Goal: Find specific fact: Find contact information

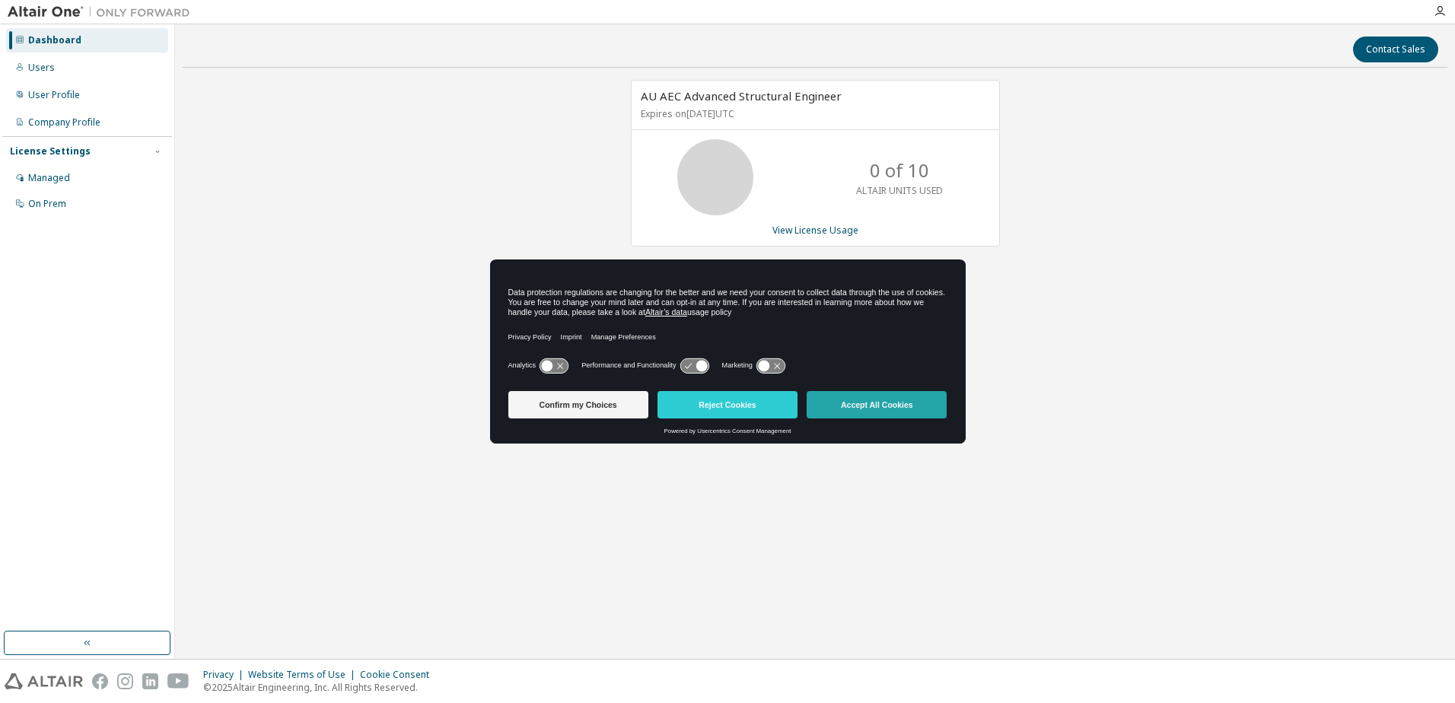
click at [889, 401] on button "Accept All Cookies" at bounding box center [877, 404] width 140 height 27
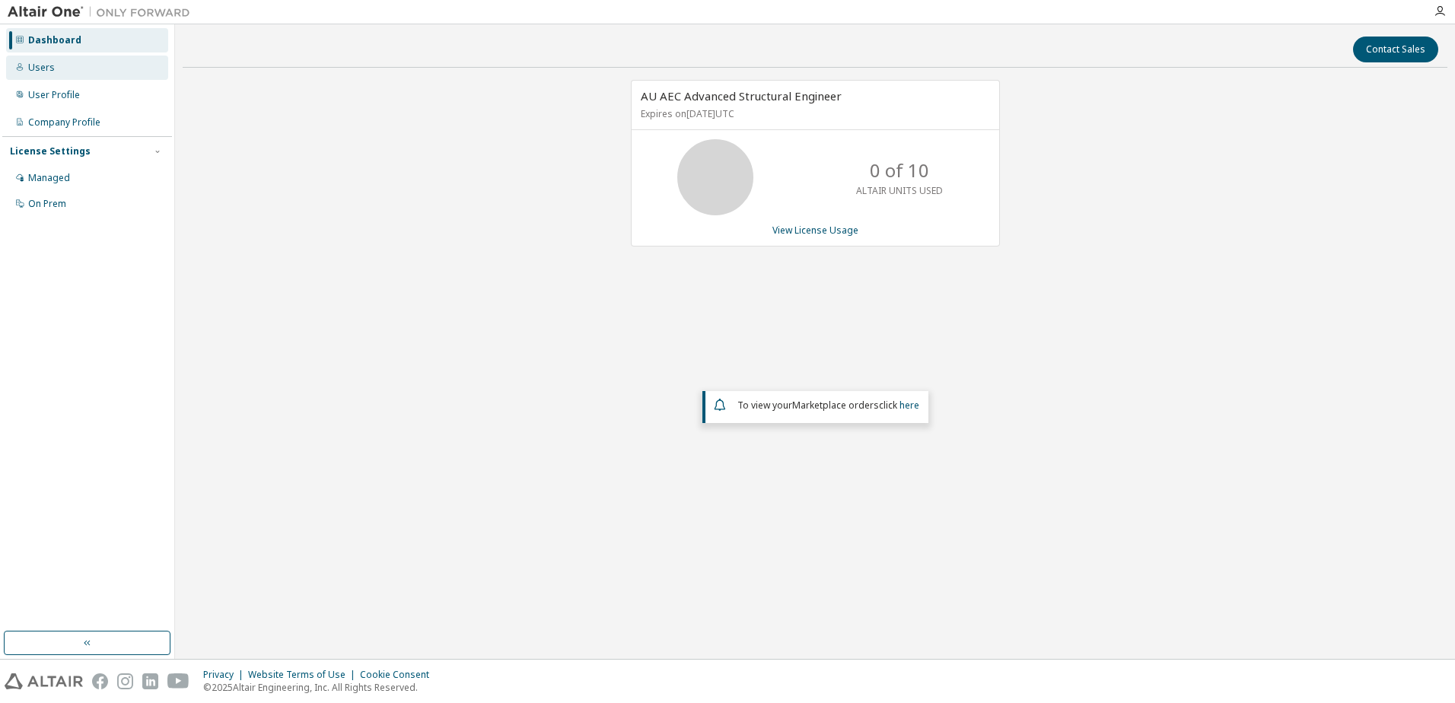
click at [61, 67] on div "Users" at bounding box center [87, 68] width 162 height 24
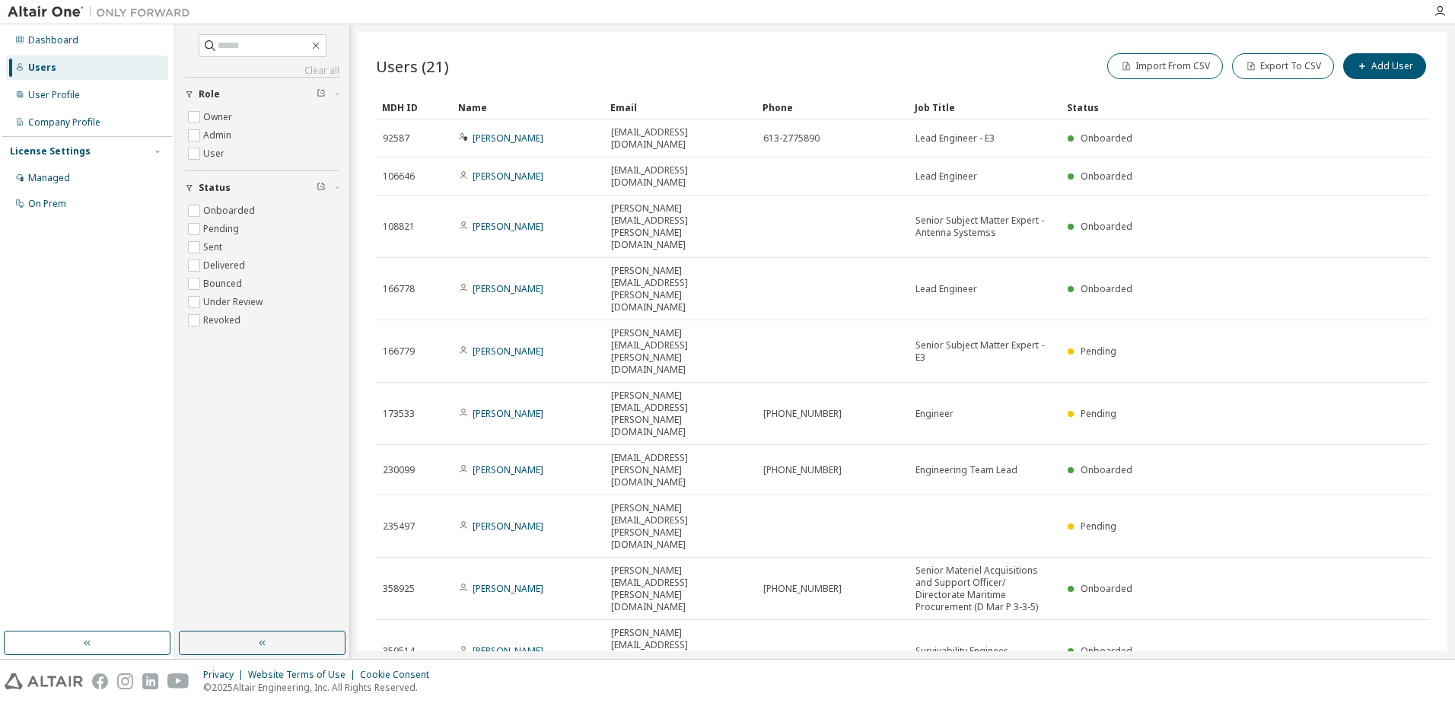
click at [1387, 692] on icon "button" at bounding box center [1390, 701] width 18 height 18
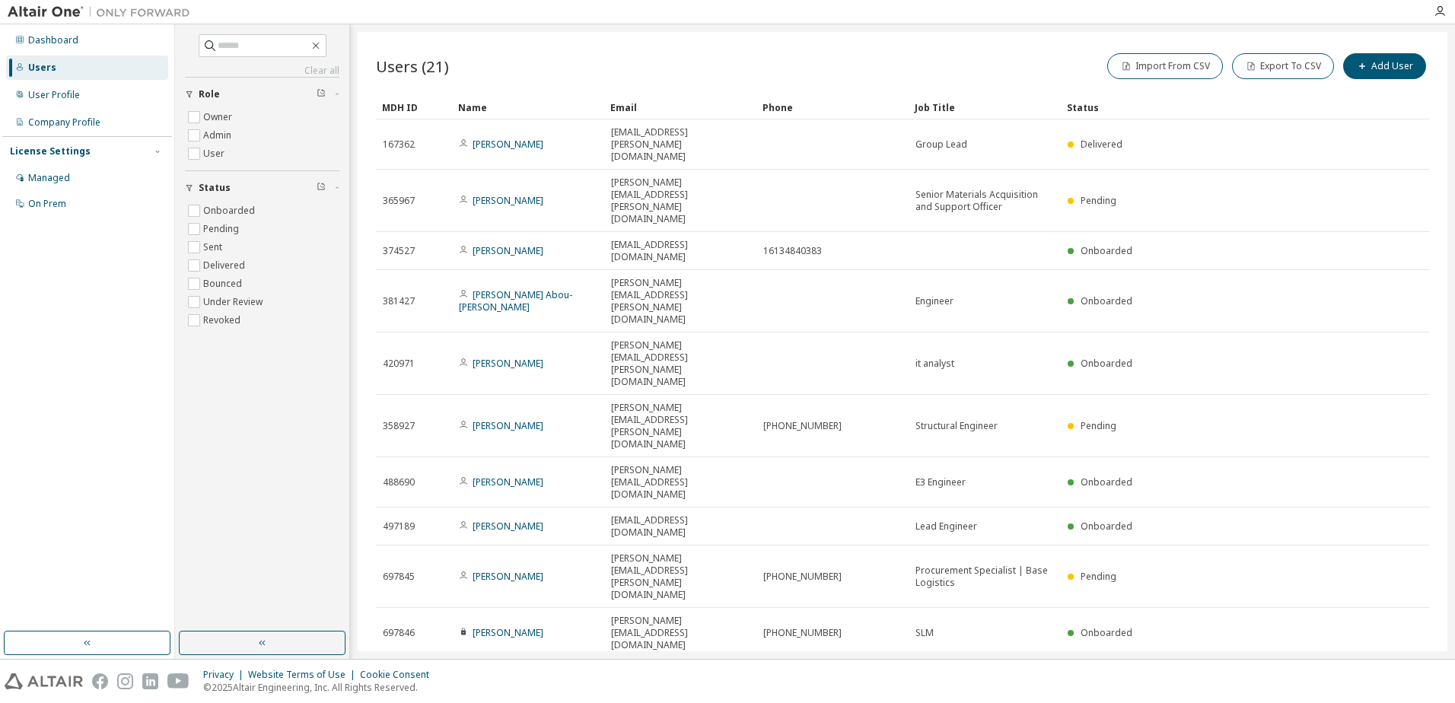
click at [1387, 459] on div "Users (21) Import From CSV Export To CSV Add User Clear Load Save Save As Field…" at bounding box center [903, 341] width 1090 height 619
click at [1390, 673] on icon "button" at bounding box center [1391, 677] width 5 height 8
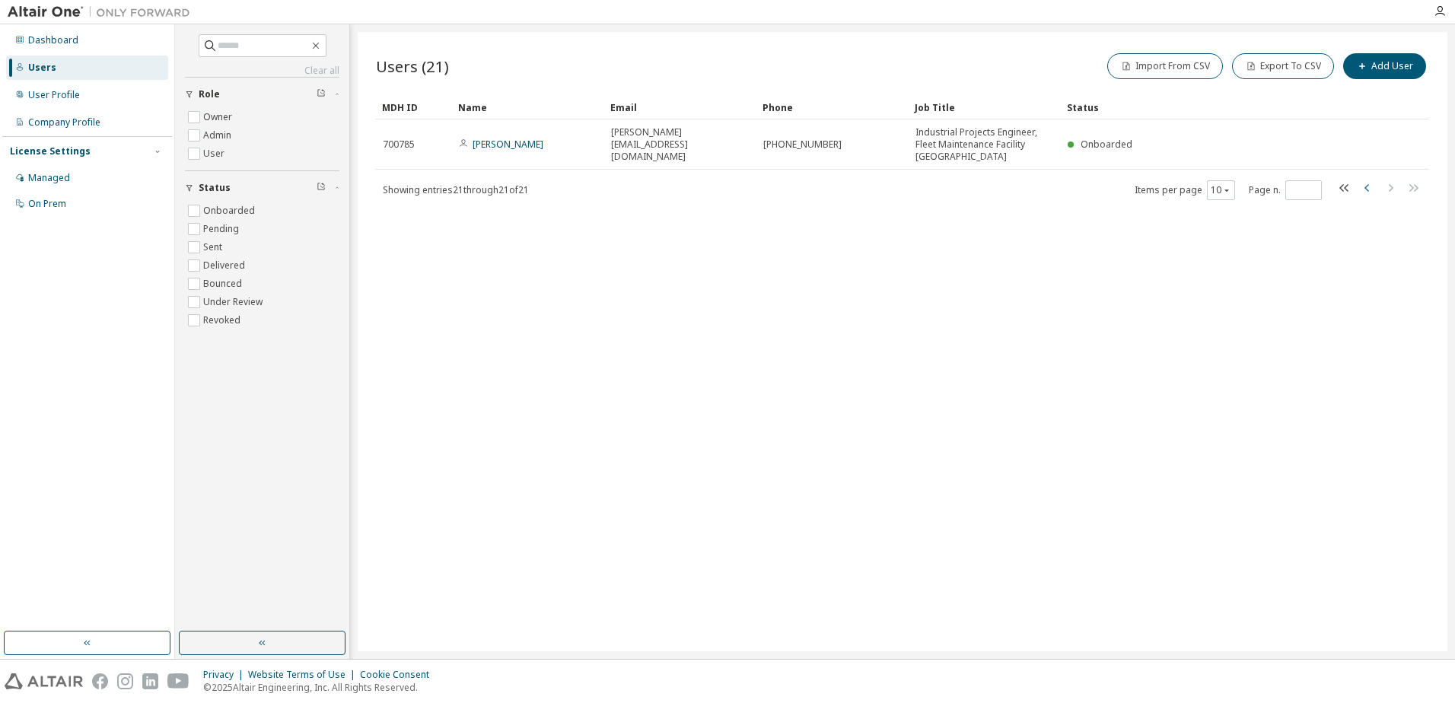
click at [1362, 186] on icon "button" at bounding box center [1367, 188] width 18 height 18
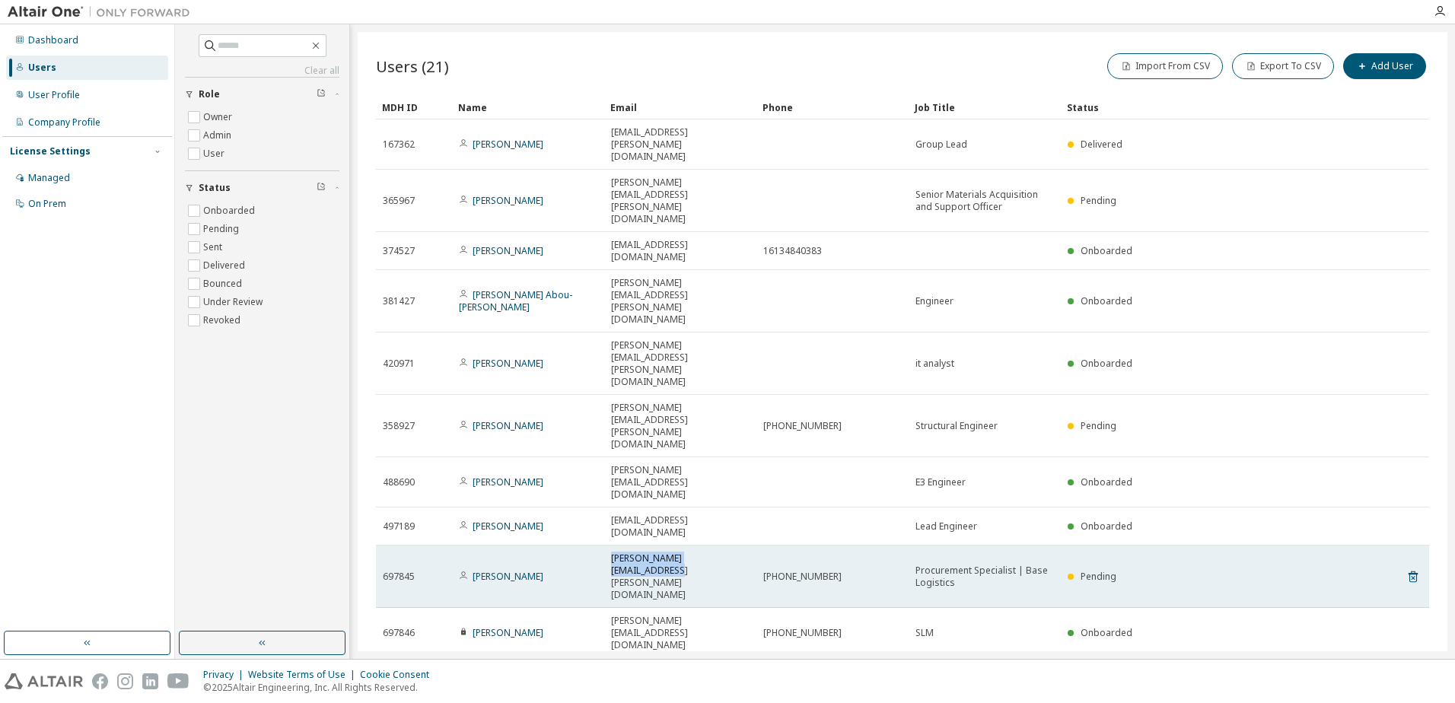
drag, startPoint x: 604, startPoint y: 356, endPoint x: 731, endPoint y: 359, distance: 126.4
click at [731, 546] on td "[PERSON_NAME][EMAIL_ADDRESS][PERSON_NAME][DOMAIN_NAME]" at bounding box center [680, 577] width 152 height 62
drag, startPoint x: 731, startPoint y: 359, endPoint x: 702, endPoint y: 358, distance: 28.9
copy span "[PERSON_NAME][EMAIL_ADDRESS][PERSON_NAME][DOMAIN_NAME]"
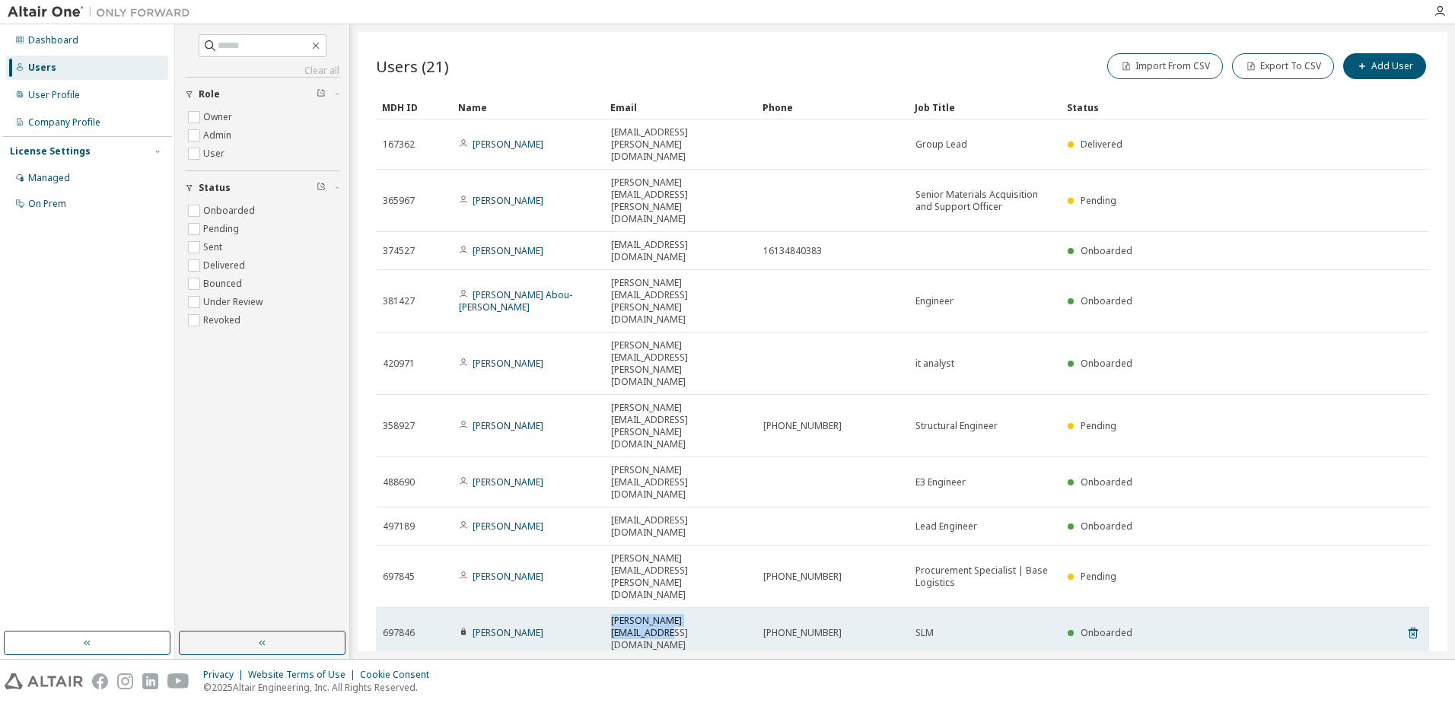
drag, startPoint x: 738, startPoint y: 392, endPoint x: 605, endPoint y: 394, distance: 133.2
click at [605, 608] on td "[PERSON_NAME][EMAIL_ADDRESS][DOMAIN_NAME]" at bounding box center [680, 633] width 152 height 50
copy span "[PERSON_NAME][EMAIL_ADDRESS][DOMAIN_NAME]"
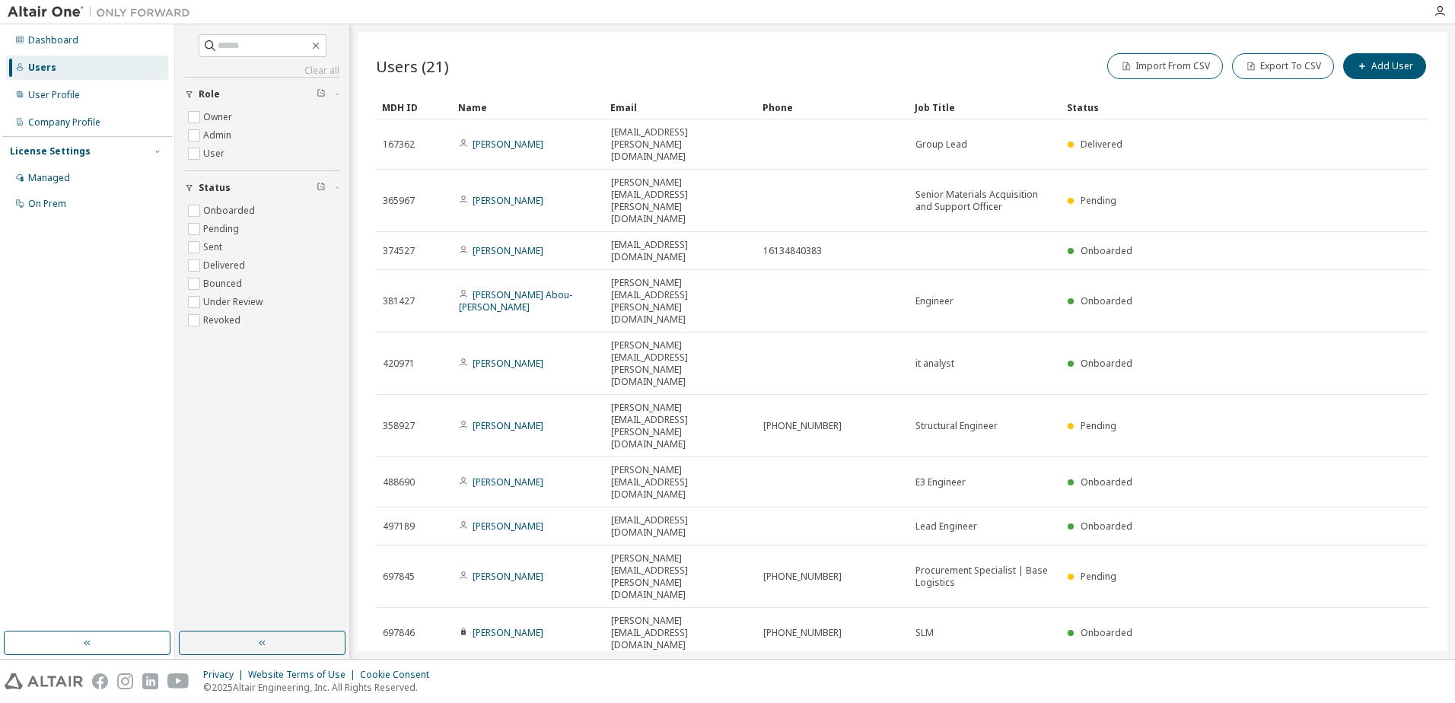
click at [1388, 667] on icon "button" at bounding box center [1390, 676] width 18 height 18
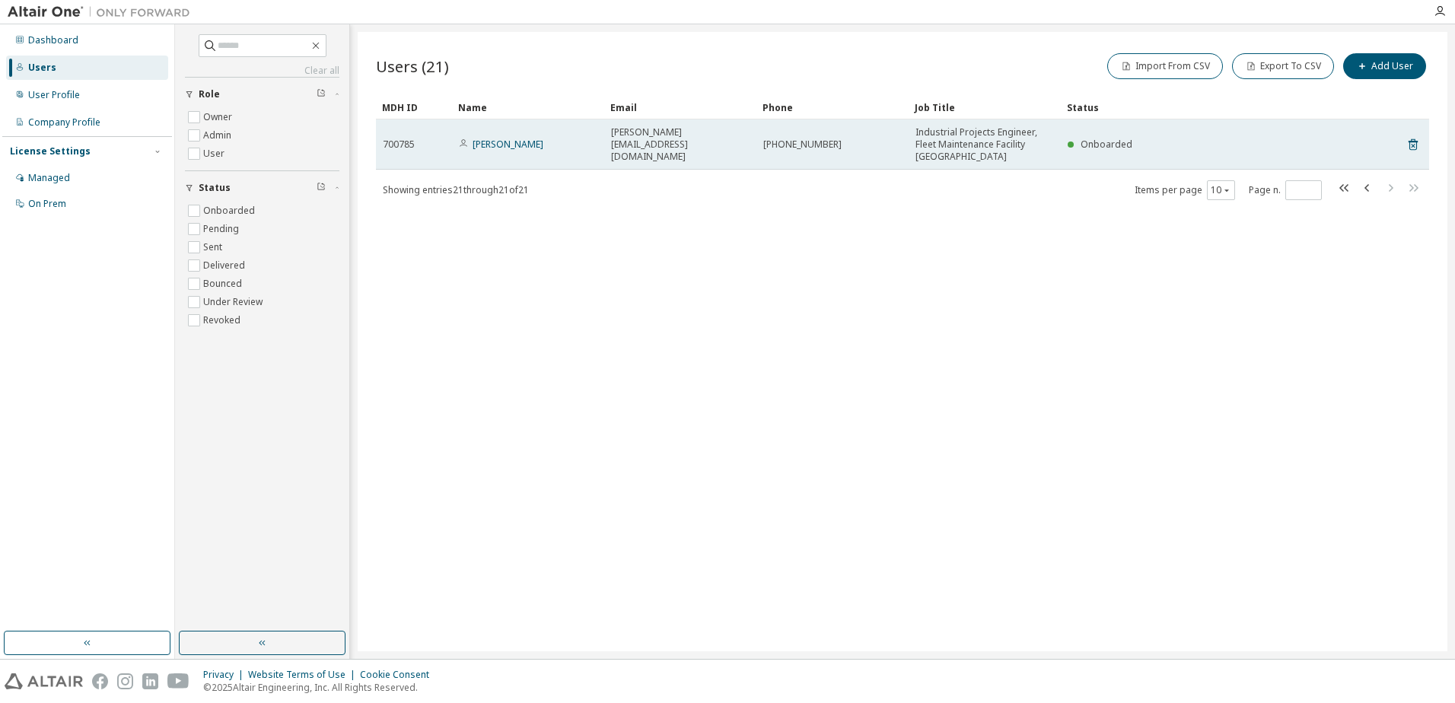
drag, startPoint x: 743, startPoint y: 145, endPoint x: 600, endPoint y: 151, distance: 143.2
click at [600, 151] on tr "700785 [PERSON_NAME] [PERSON_NAME][EMAIL_ADDRESS][DOMAIN_NAME] [PHONE_NUMBER] I…" at bounding box center [902, 144] width 1053 height 50
copy tr "[PERSON_NAME][EMAIL_ADDRESS][DOMAIN_NAME]"
click at [600, 146] on td "[PERSON_NAME]" at bounding box center [528, 144] width 152 height 50
drag, startPoint x: 610, startPoint y: 144, endPoint x: 735, endPoint y: 148, distance: 125.6
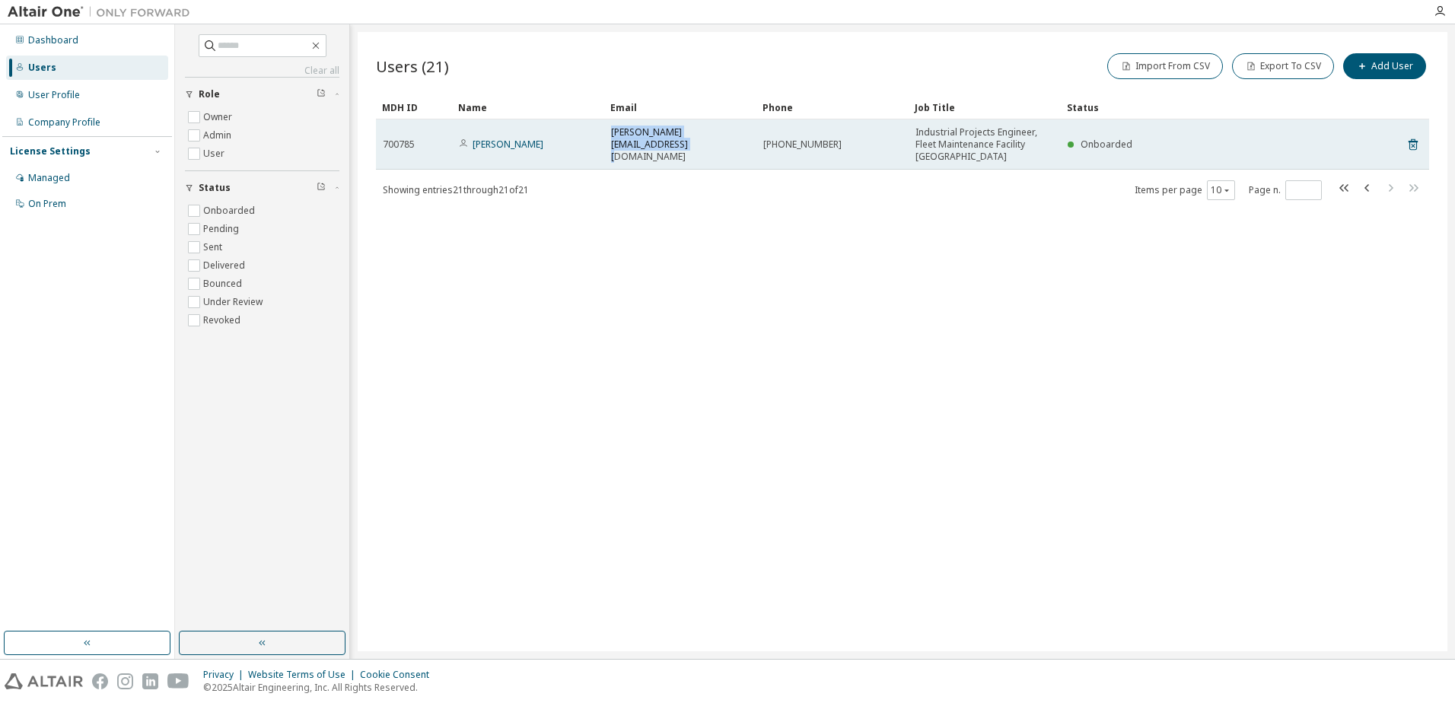
click at [735, 148] on td "[PERSON_NAME][EMAIL_ADDRESS][DOMAIN_NAME]" at bounding box center [680, 144] width 152 height 50
drag, startPoint x: 735, startPoint y: 148, endPoint x: 720, endPoint y: 146, distance: 15.3
copy span "[PERSON_NAME][EMAIL_ADDRESS][DOMAIN_NAME]"
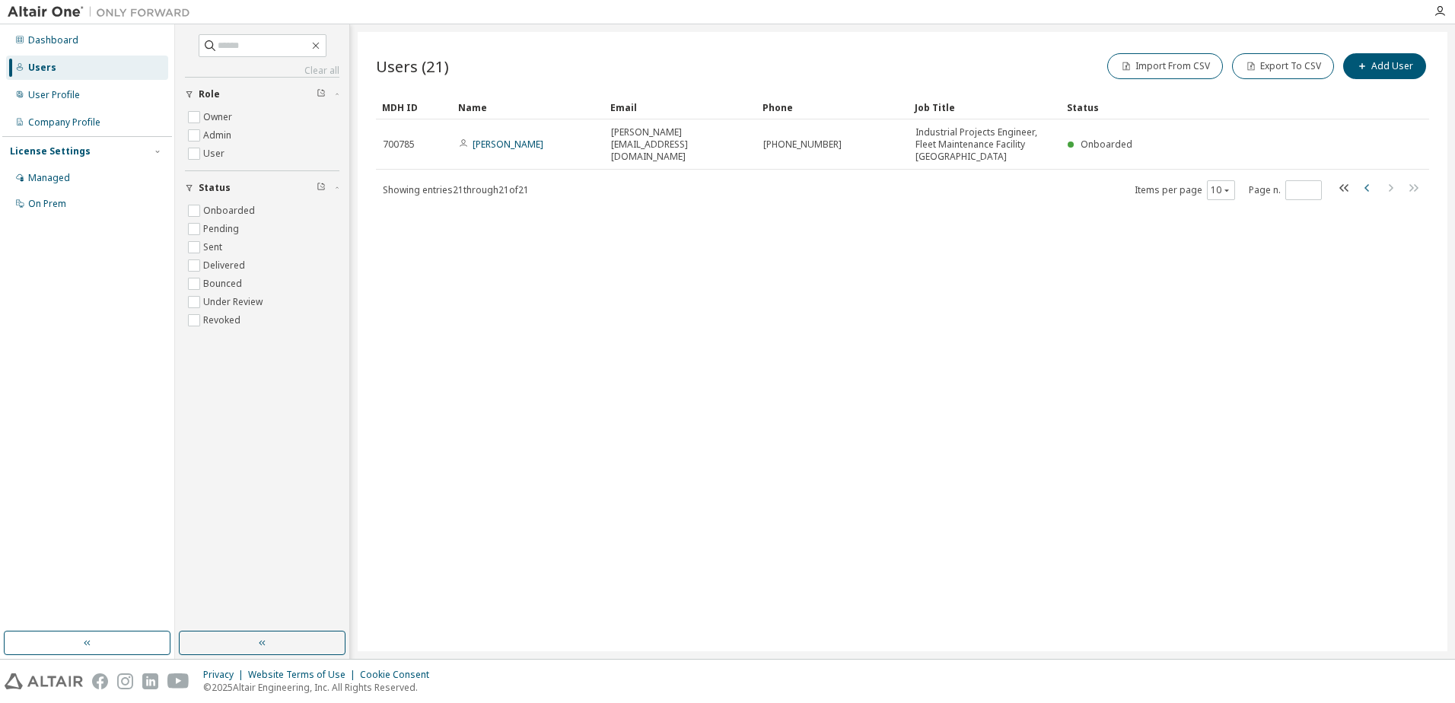
click at [1363, 189] on icon "button" at bounding box center [1367, 188] width 18 height 18
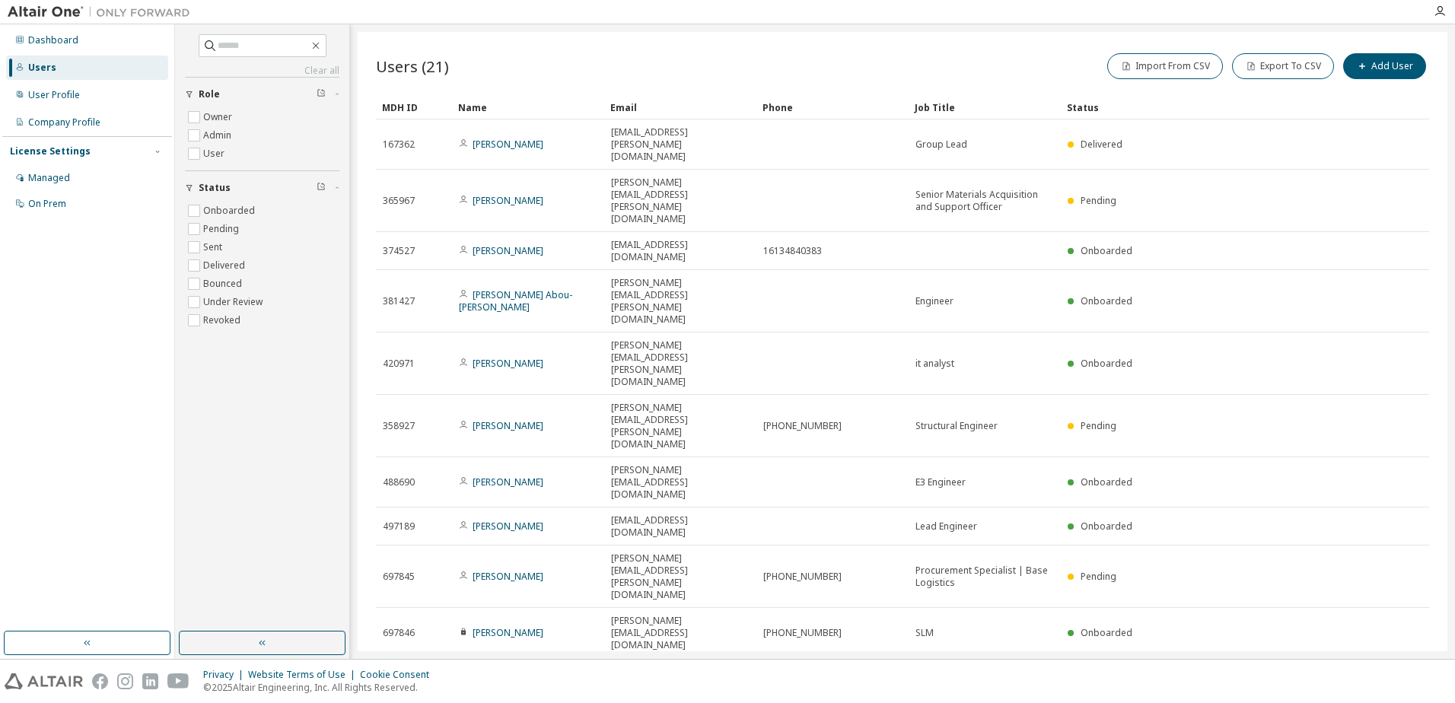
click at [1365, 667] on icon "button" at bounding box center [1367, 676] width 18 height 18
type input "*"
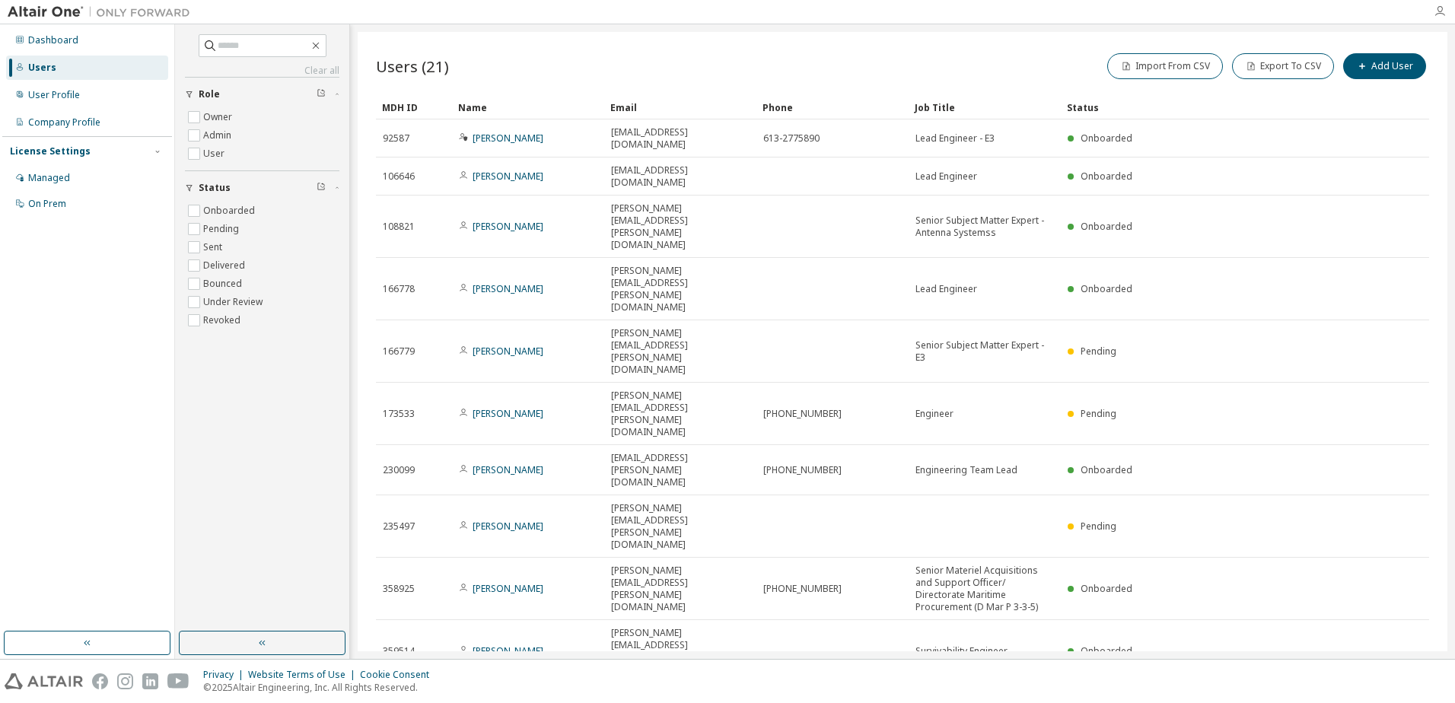
click at [1438, 10] on icon "button" at bounding box center [1440, 11] width 12 height 12
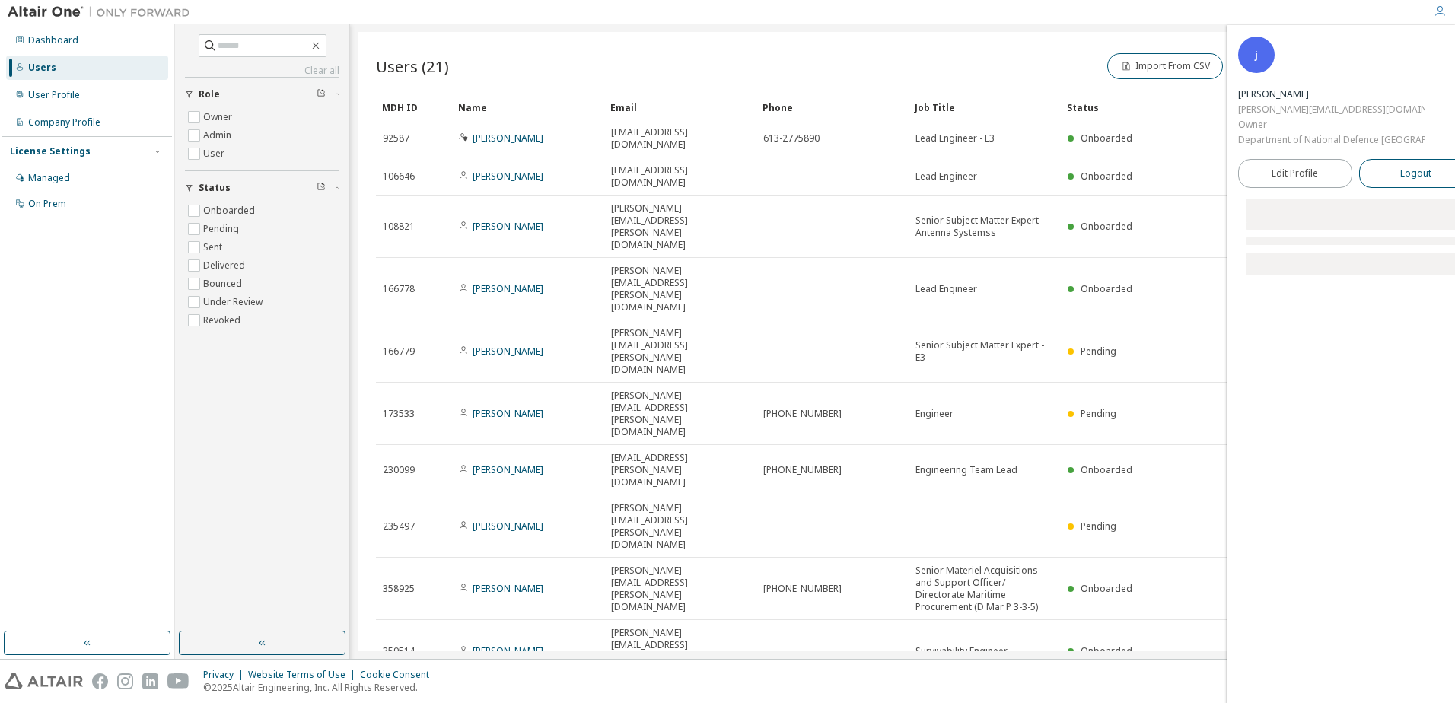
click at [1403, 165] on button "Logout" at bounding box center [1416, 173] width 114 height 29
